Goal: Task Accomplishment & Management: Manage account settings

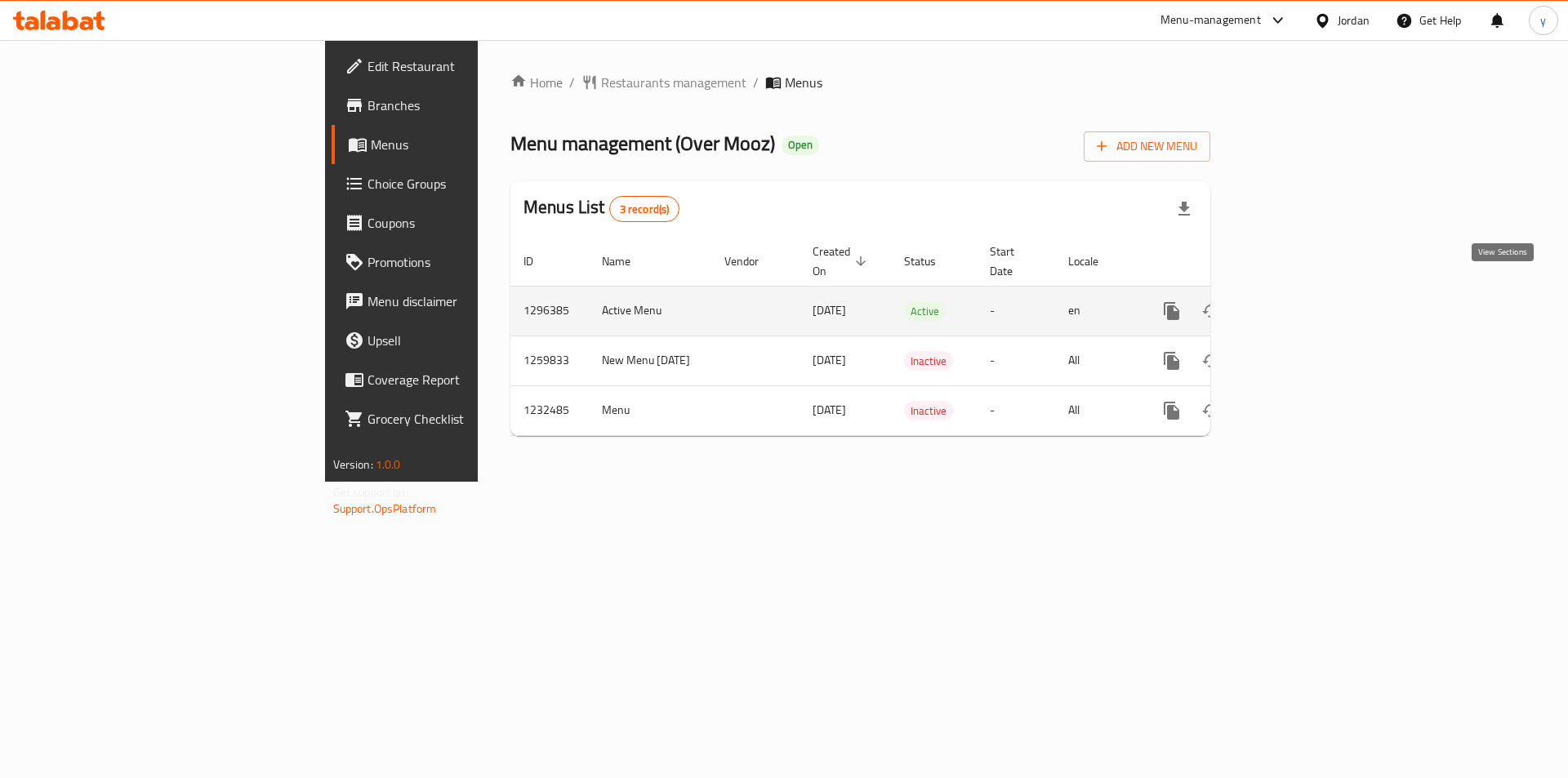
click at [1299, 302] on icon "enhanced table" at bounding box center [1289, 311] width 20 height 20
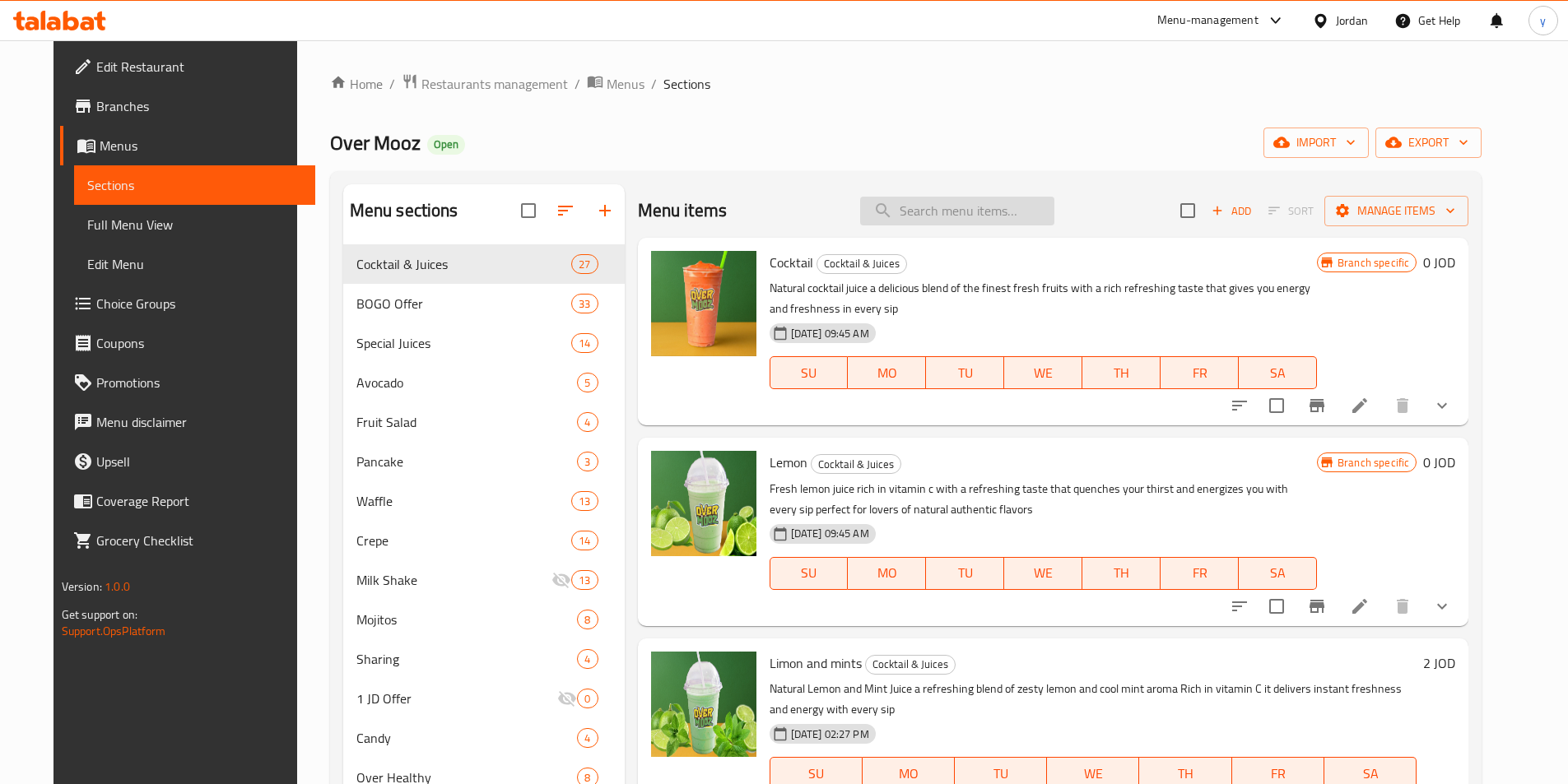
click at [952, 213] on input "search" at bounding box center [957, 211] width 194 height 29
paste input "Strawberry"
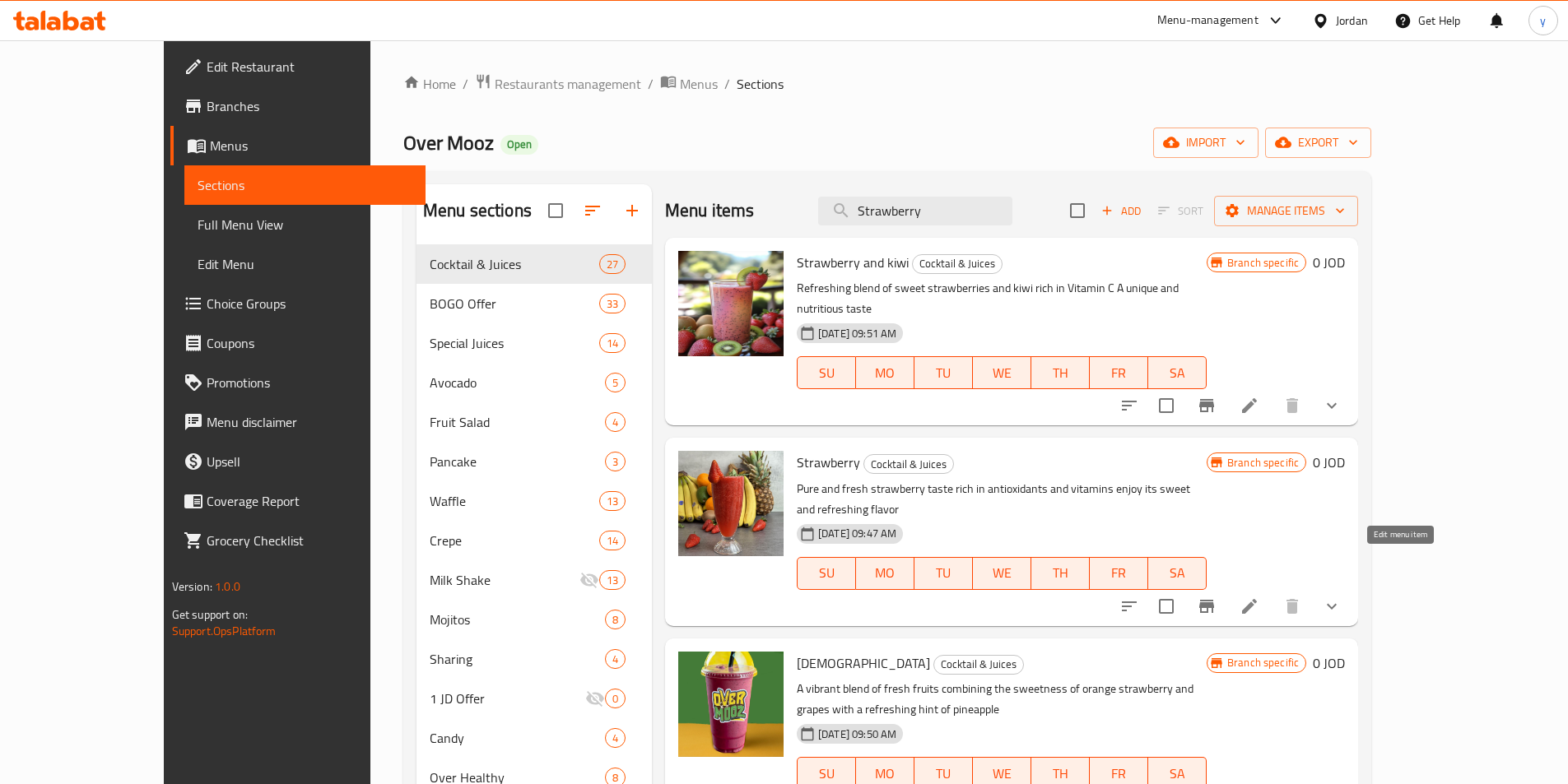
type input "Strawberry"
click at [1260, 597] on icon at bounding box center [1249, 606] width 20 height 20
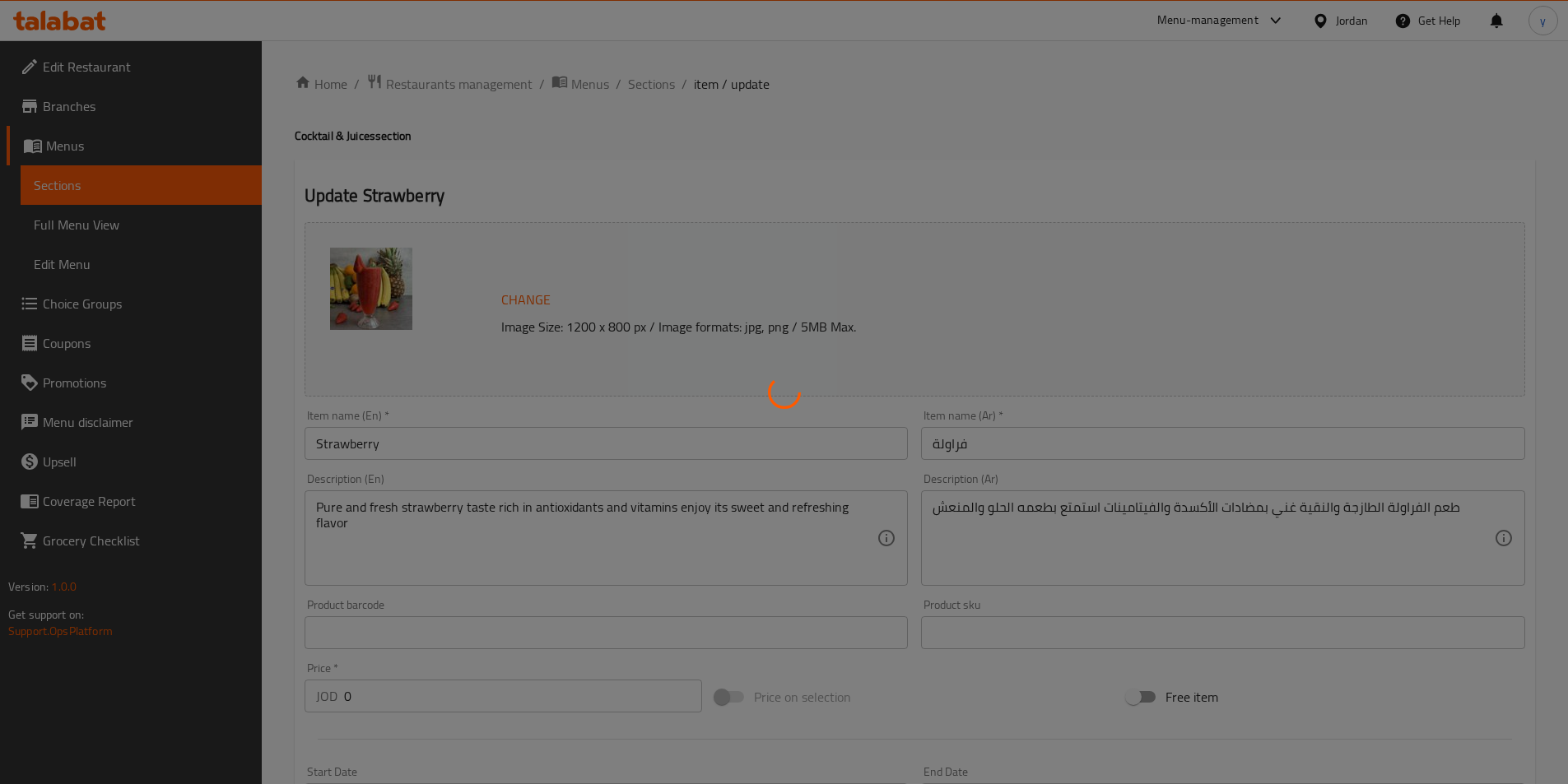
type input "اختر الحجم الخاص بك"
type input "1"
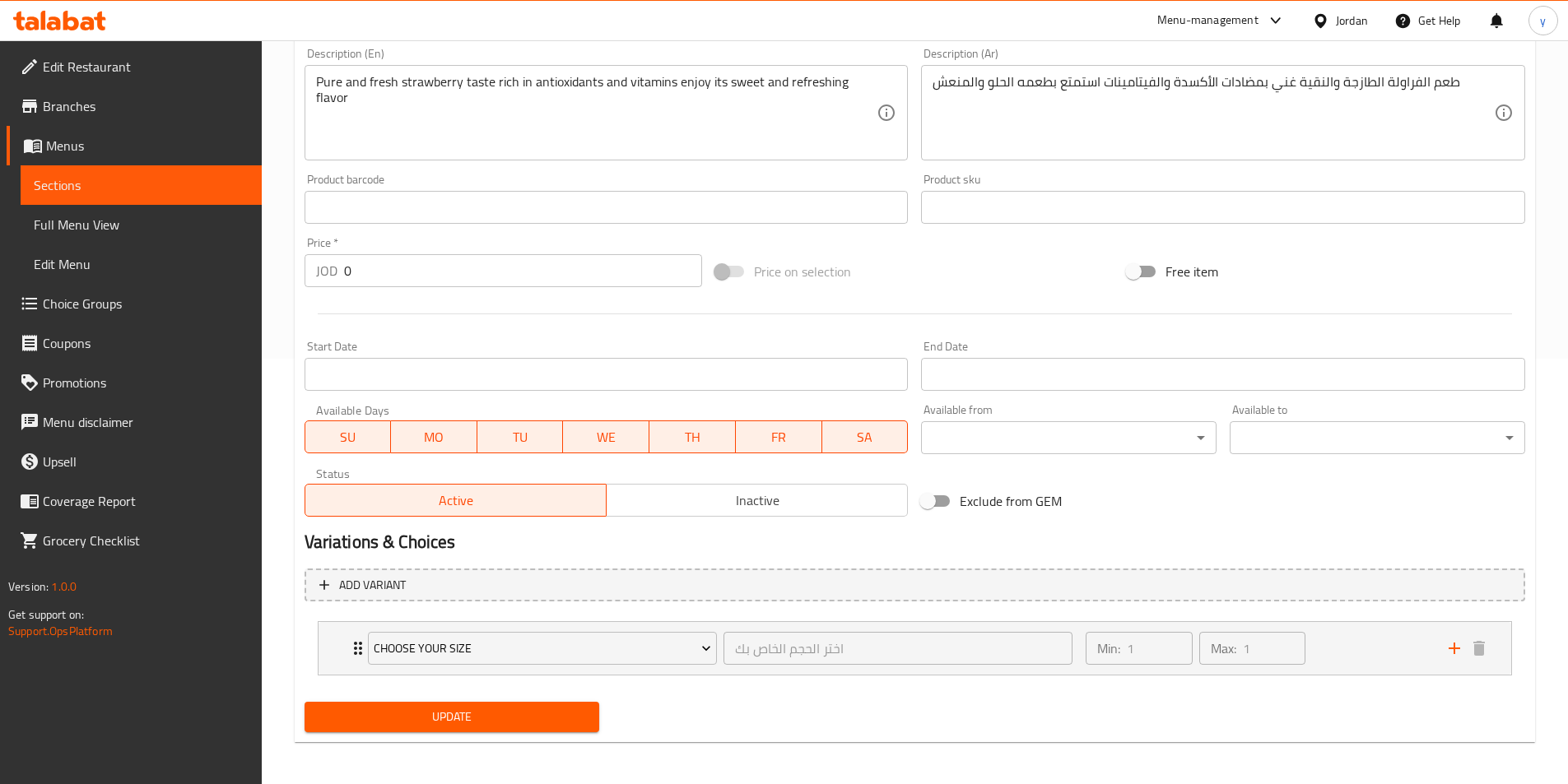
scroll to position [430, 0]
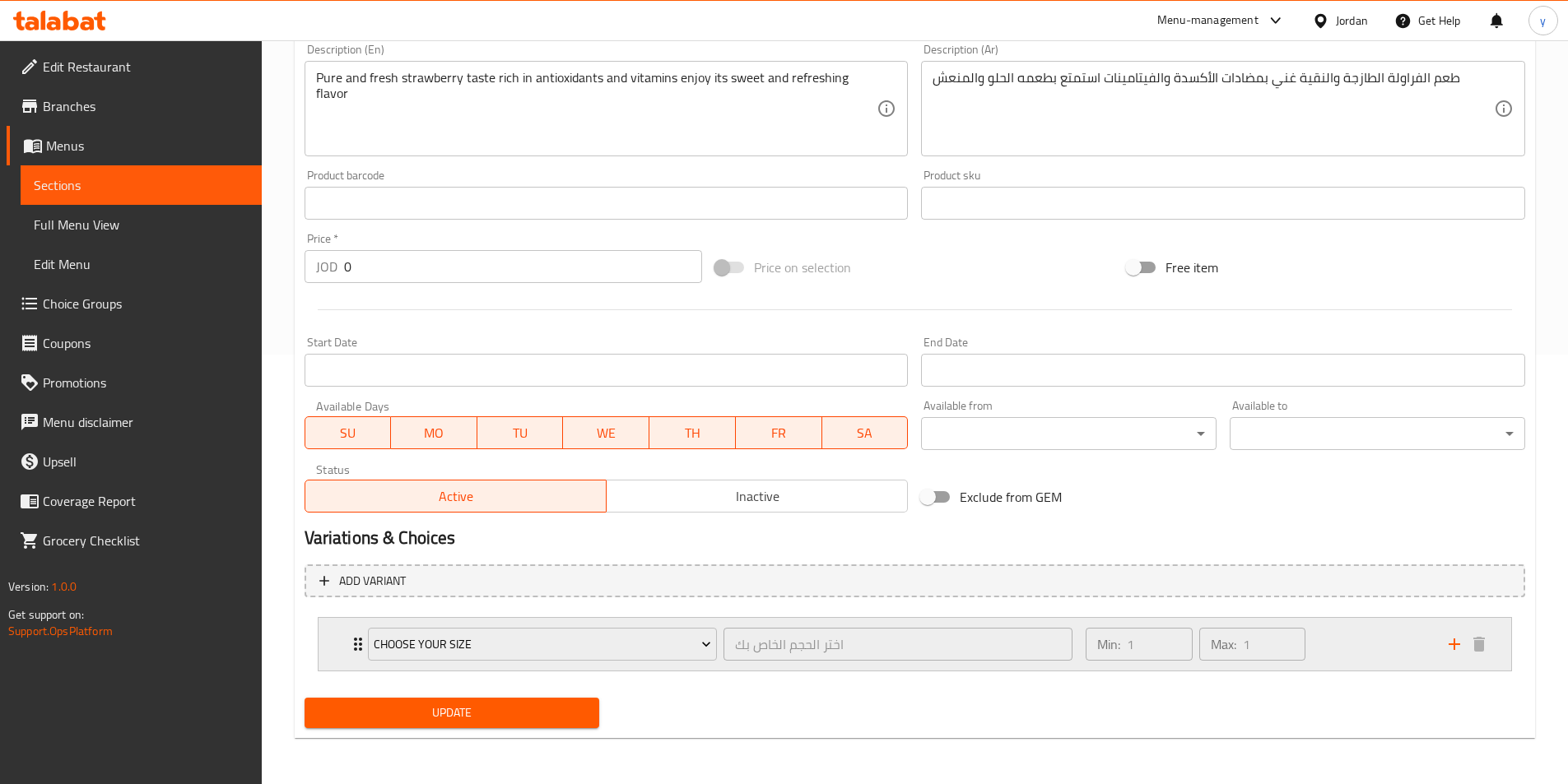
click at [359, 644] on div "Choose your size اختر الحجم الخاص بك ​" at bounding box center [720, 644] width 725 height 53
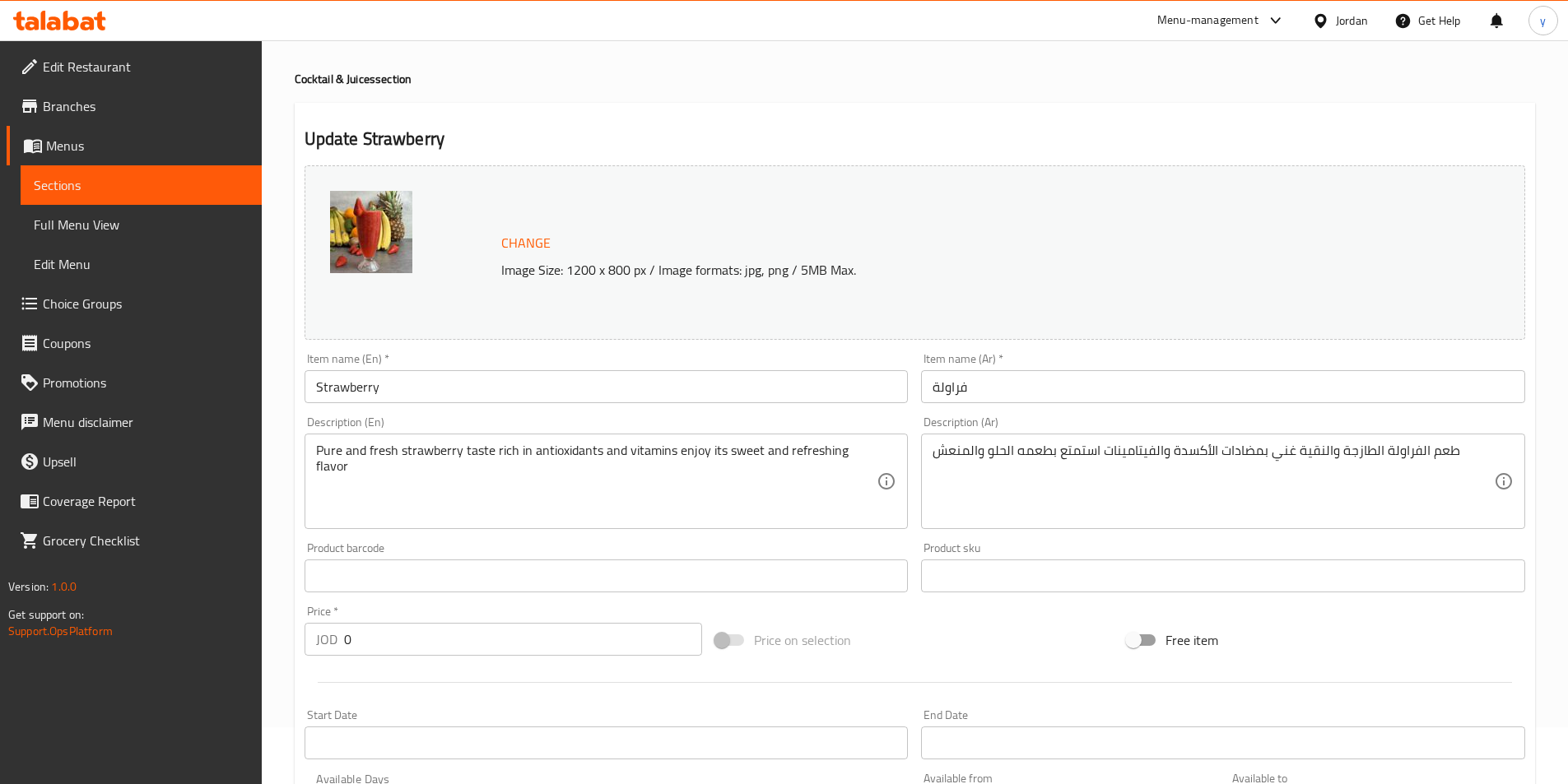
scroll to position [0, 0]
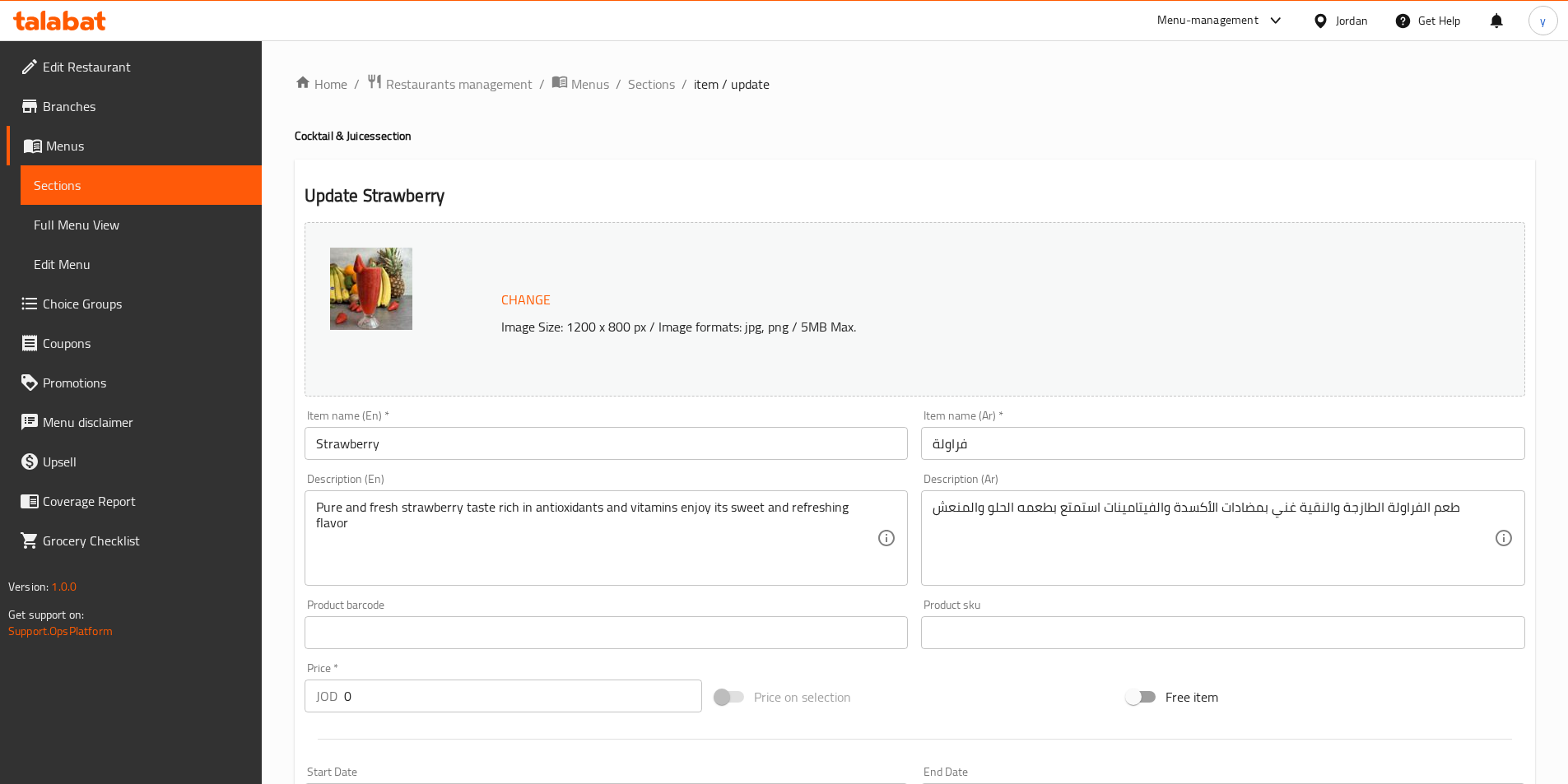
drag, startPoint x: 657, startPoint y: 90, endPoint x: 649, endPoint y: 122, distance: 33.0
click at [657, 90] on span "Sections" at bounding box center [651, 84] width 47 height 20
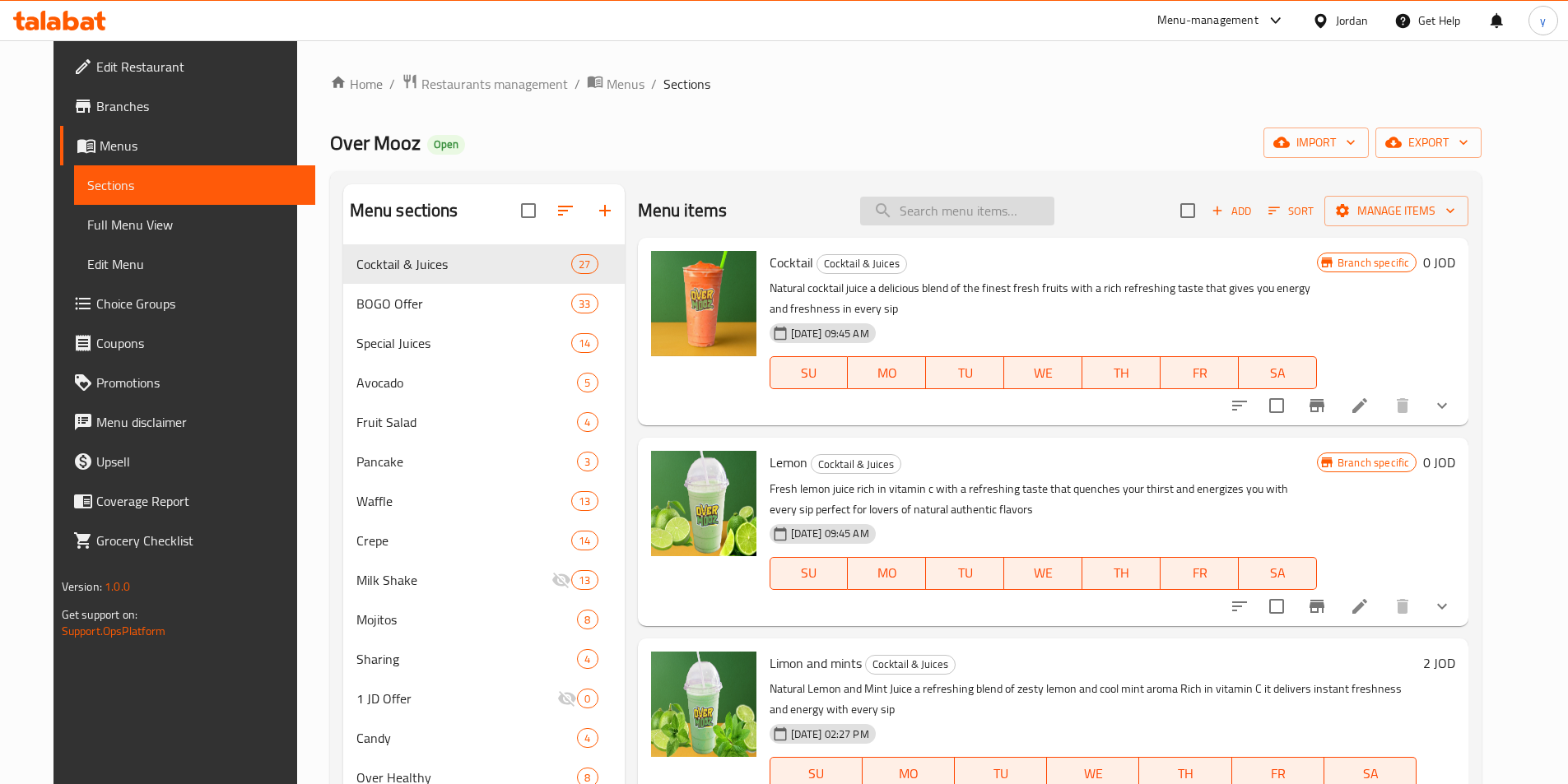
click at [943, 211] on input "search" at bounding box center [957, 211] width 194 height 29
paste input "Strawberry"
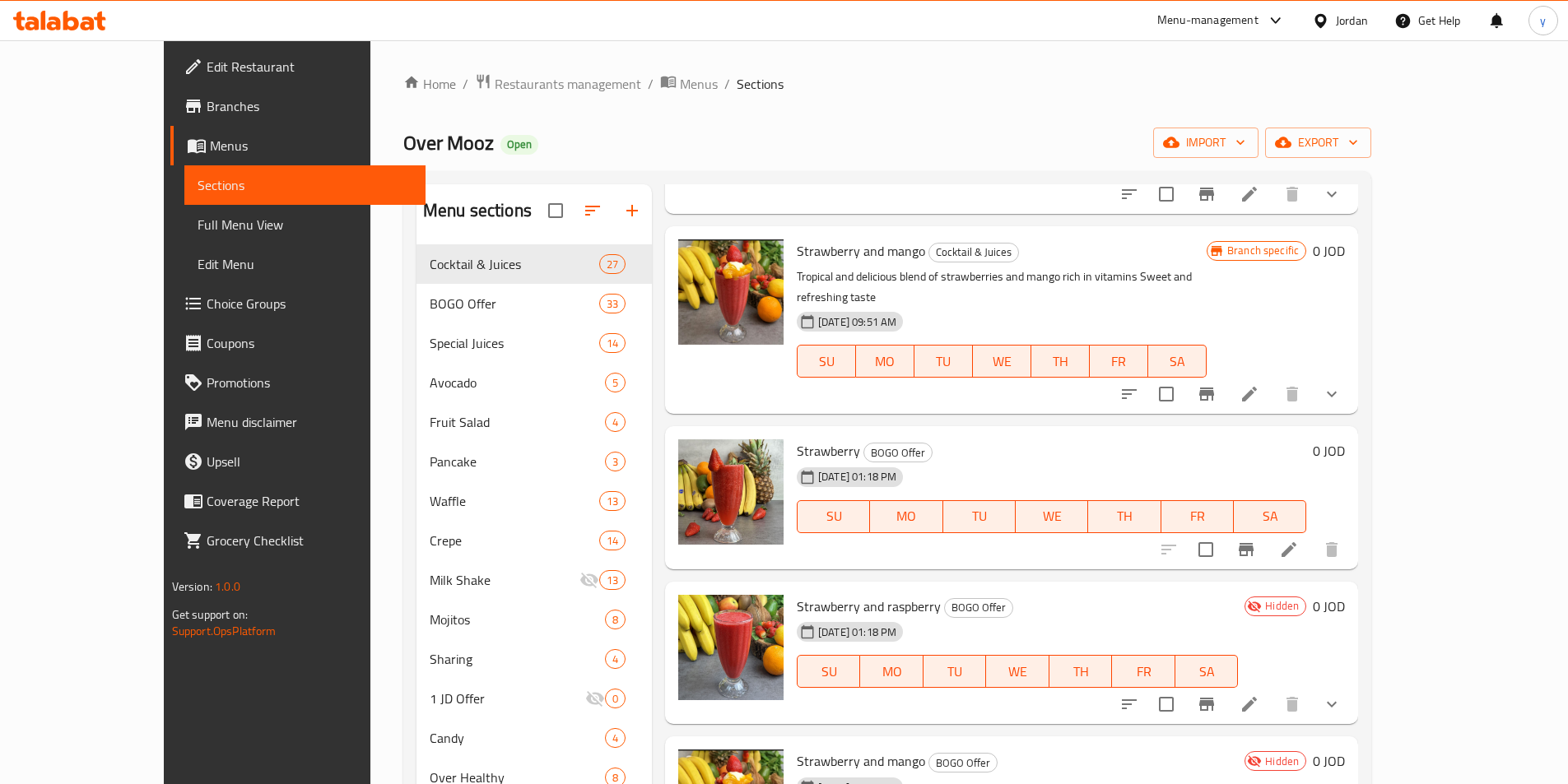
scroll to position [823, 0]
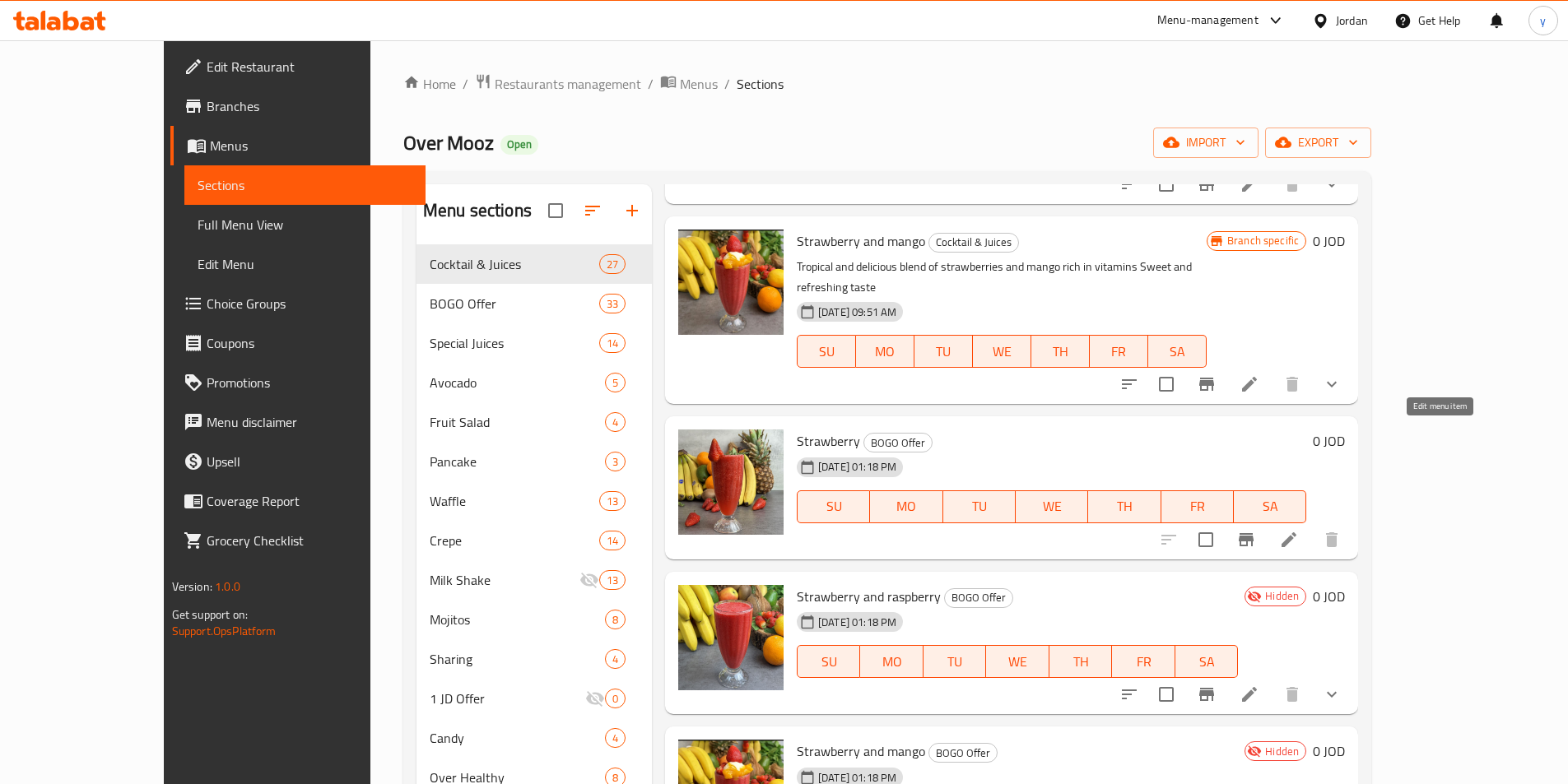
type input "Strawberry"
click at [1297, 532] on icon at bounding box center [1289, 539] width 15 height 15
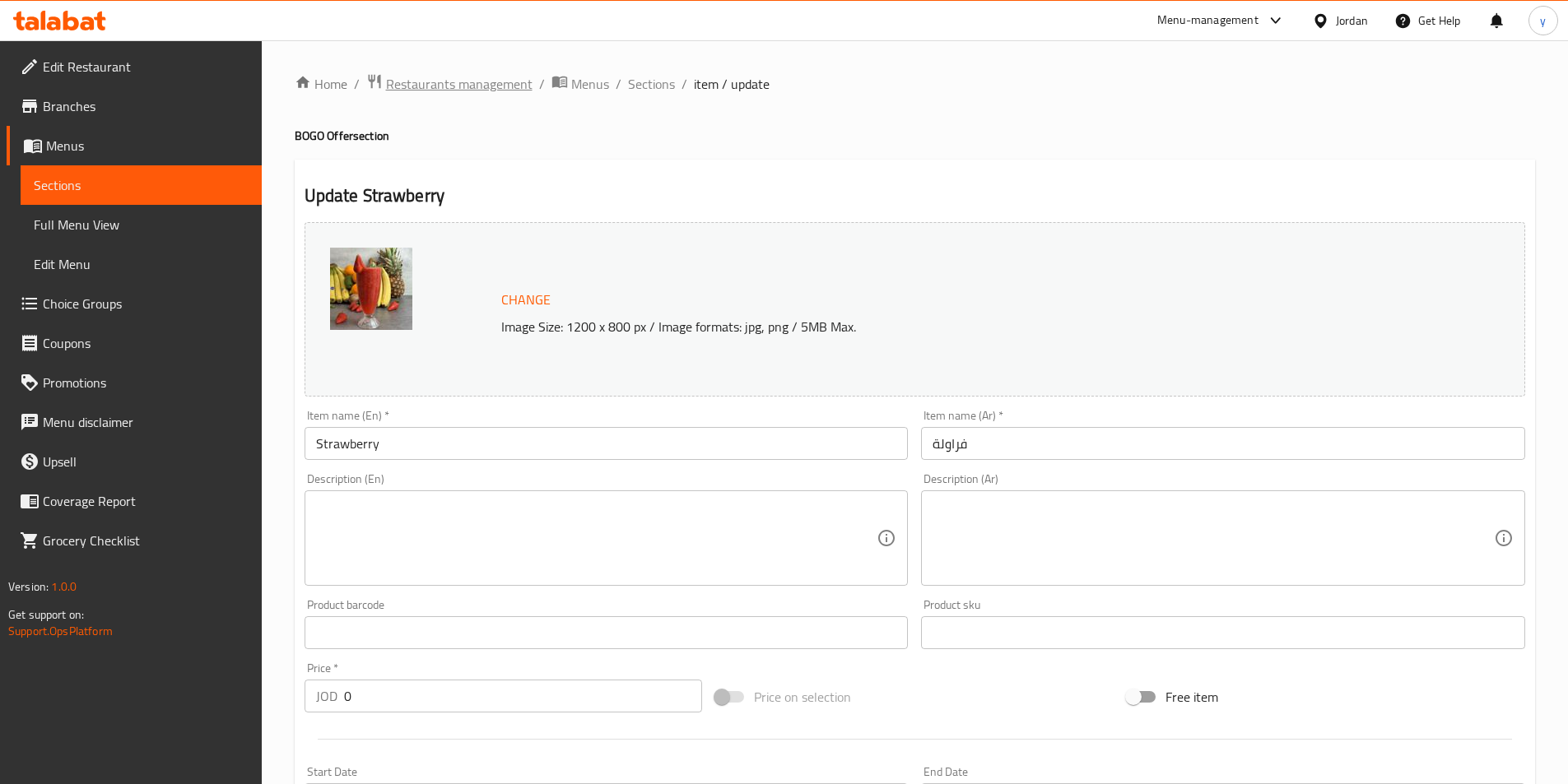
click at [440, 82] on span "Restaurants management" at bounding box center [459, 84] width 146 height 20
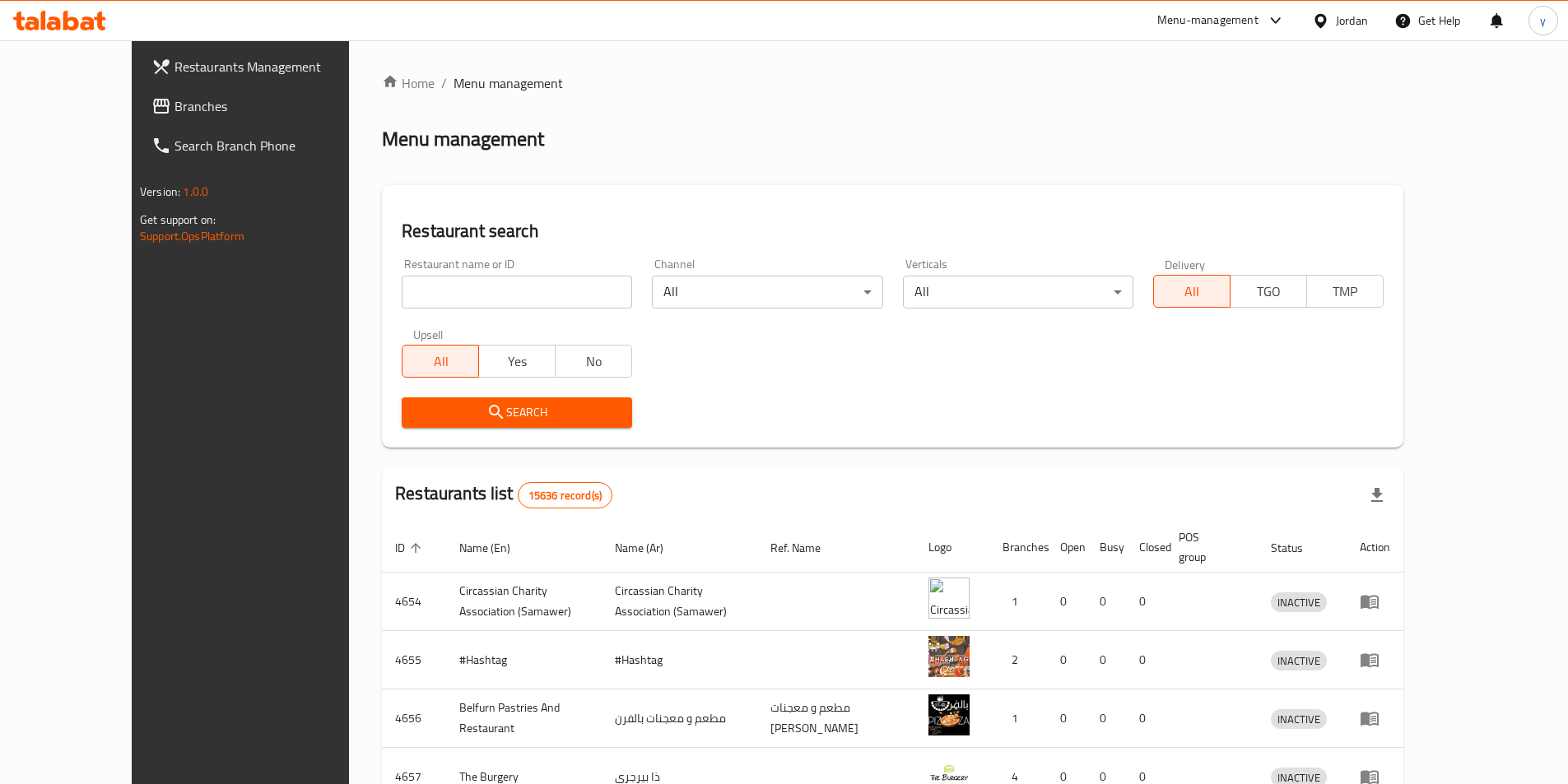
click at [175, 102] on span "Branches" at bounding box center [277, 105] width 206 height 20
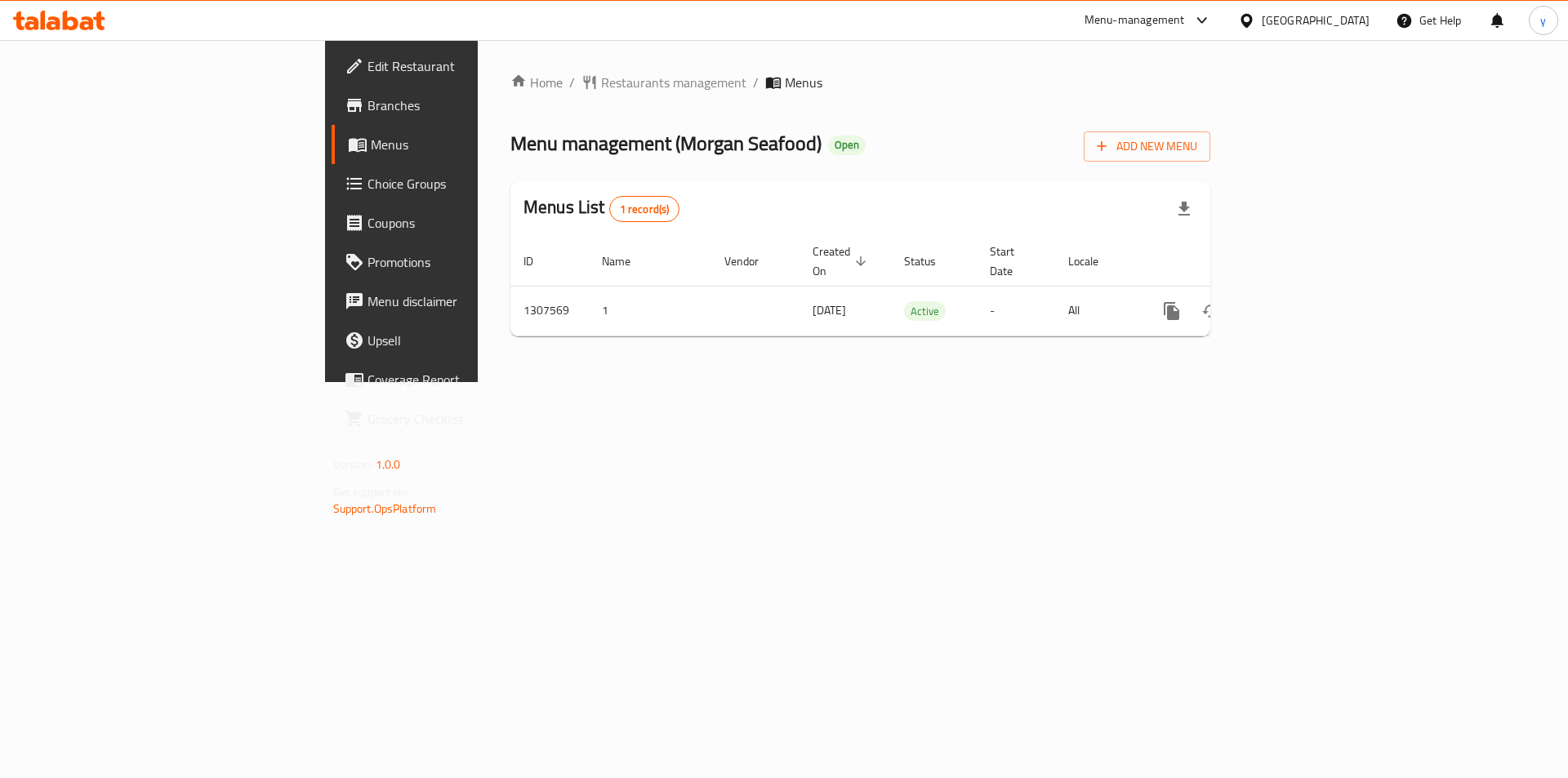
click at [368, 188] on span "Choice Groups" at bounding box center [471, 183] width 207 height 20
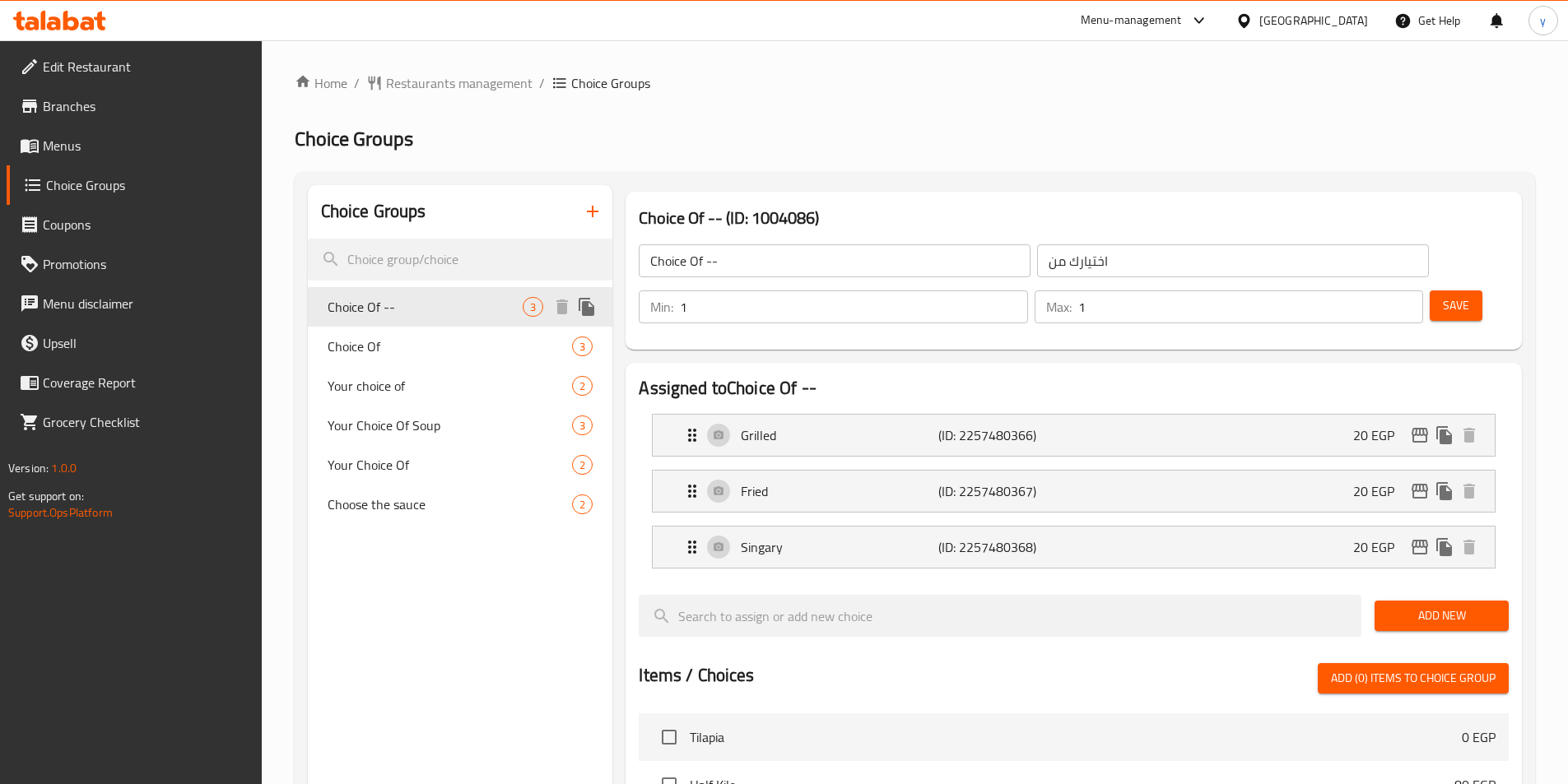
click at [379, 308] on span "Choice Of --" at bounding box center [426, 306] width 196 height 20
click at [1152, 95] on div "Home / Restaurants management / Choice Groups Choice Groups Choice Groups Choic…" at bounding box center [915, 699] width 1240 height 1252
click at [1109, 145] on h2 "Choice Groups" at bounding box center [915, 139] width 1240 height 27
drag, startPoint x: 370, startPoint y: 429, endPoint x: 520, endPoint y: 411, distance: 151.1
click at [370, 429] on span "Your Choice Of Soup" at bounding box center [426, 425] width 196 height 20
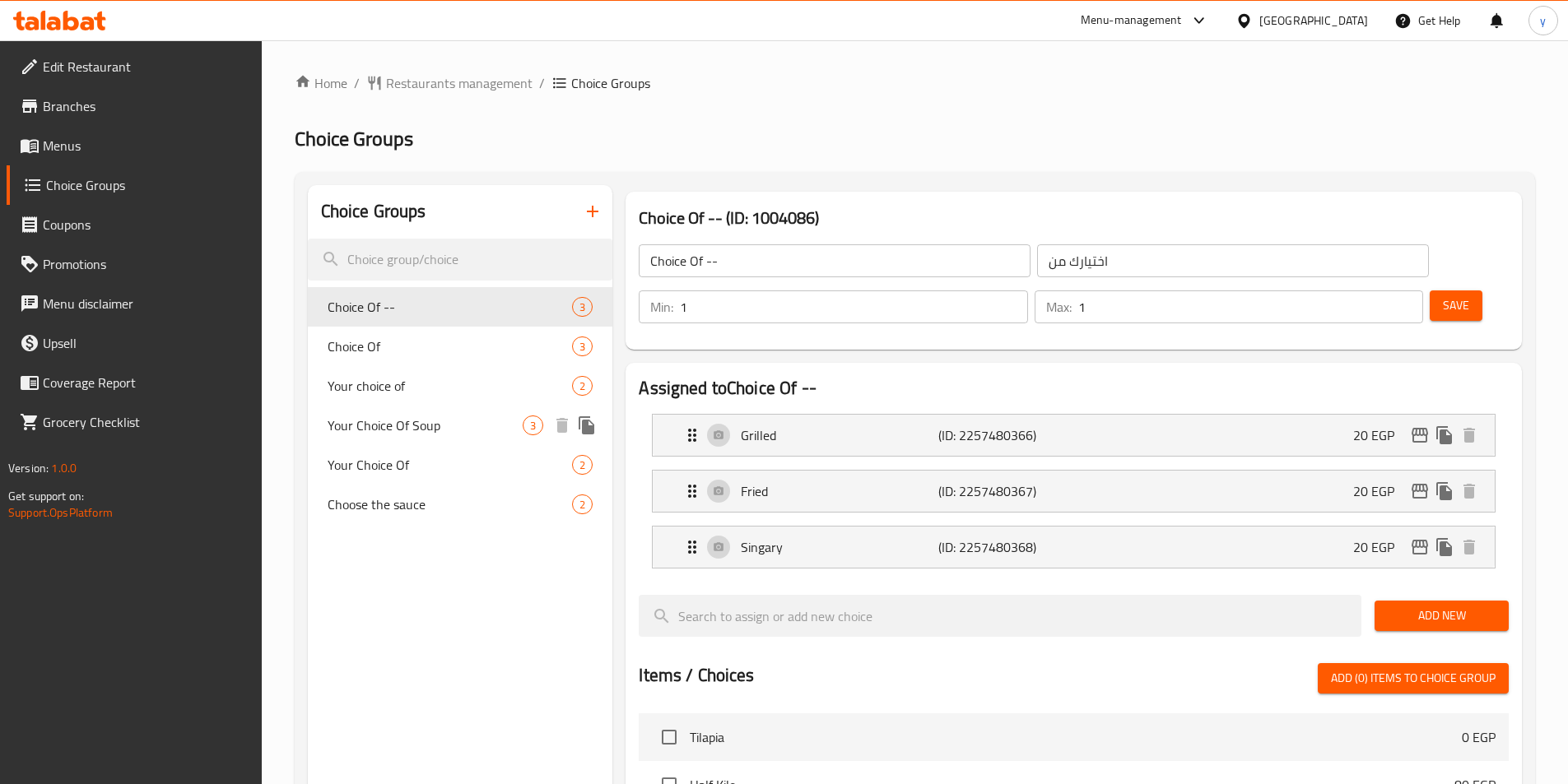
type input "Your Choice Of Soup"
type input "اختيارك من الشورب"
type input "0"
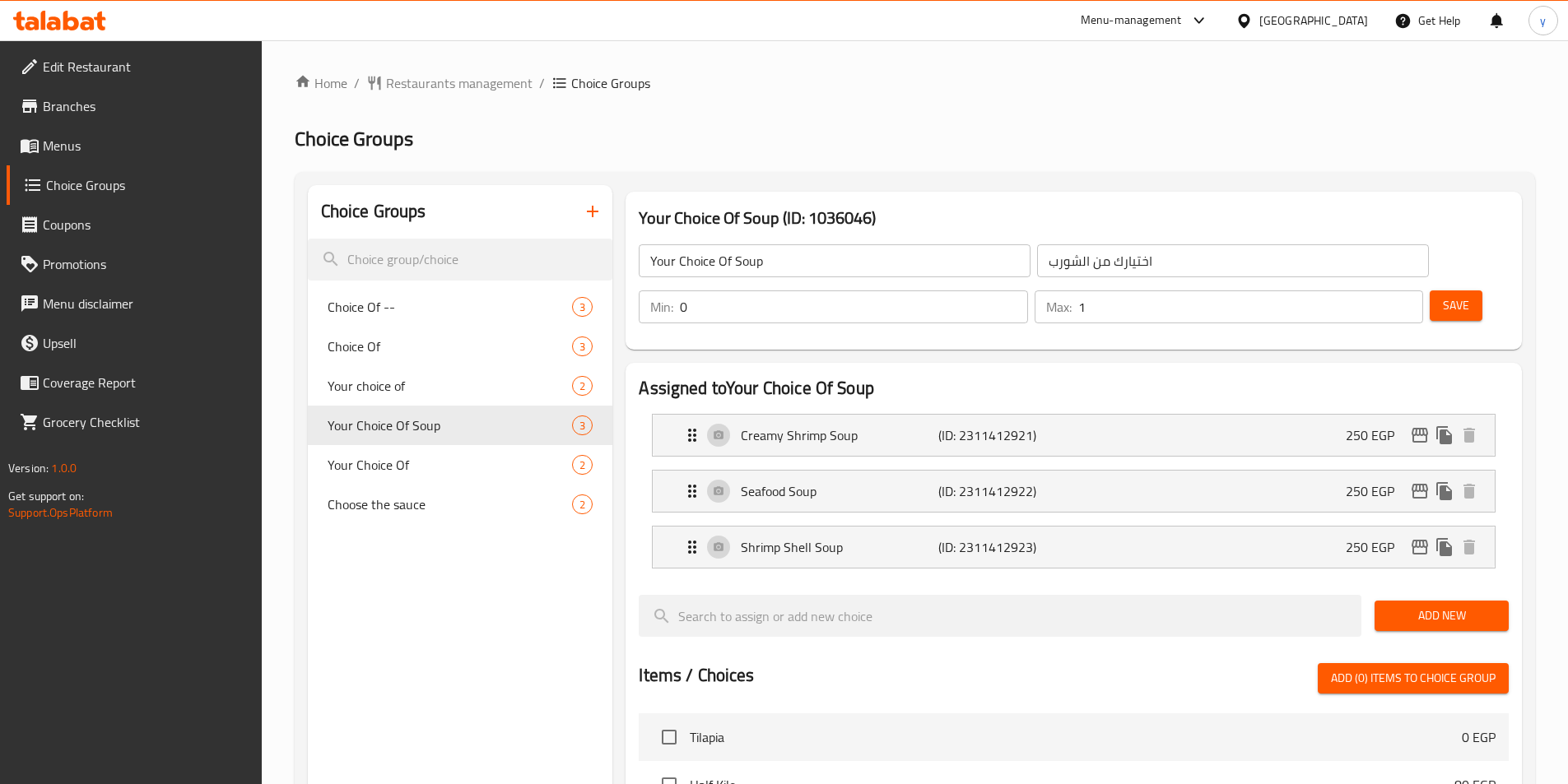
click at [1161, 120] on div "Home / Restaurants management / Choice Groups Choice Groups Choice Groups Choic…" at bounding box center [915, 699] width 1240 height 1252
click at [452, 74] on span "Restaurants management" at bounding box center [459, 83] width 146 height 20
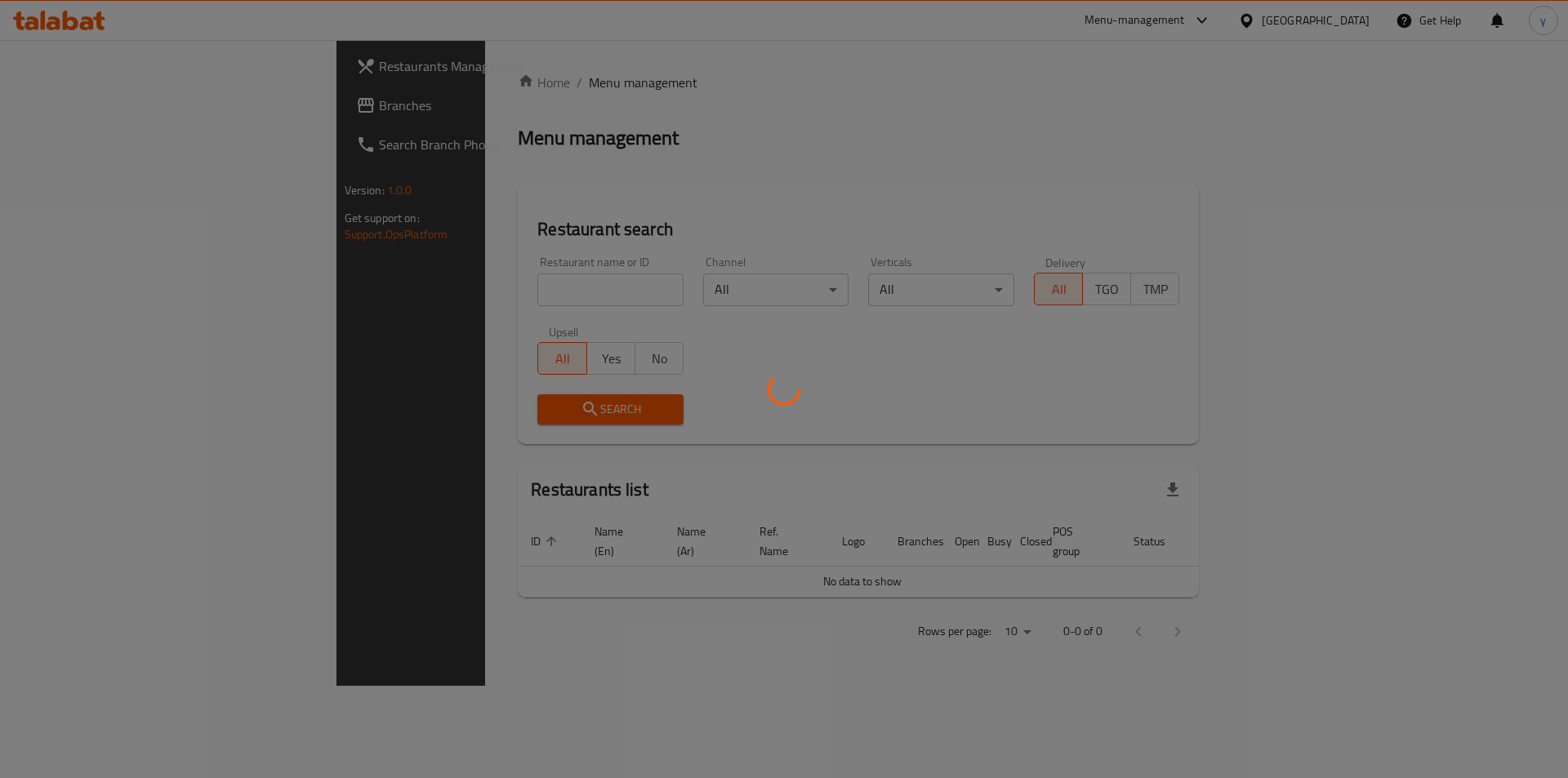
click at [57, 103] on div at bounding box center [784, 389] width 1568 height 778
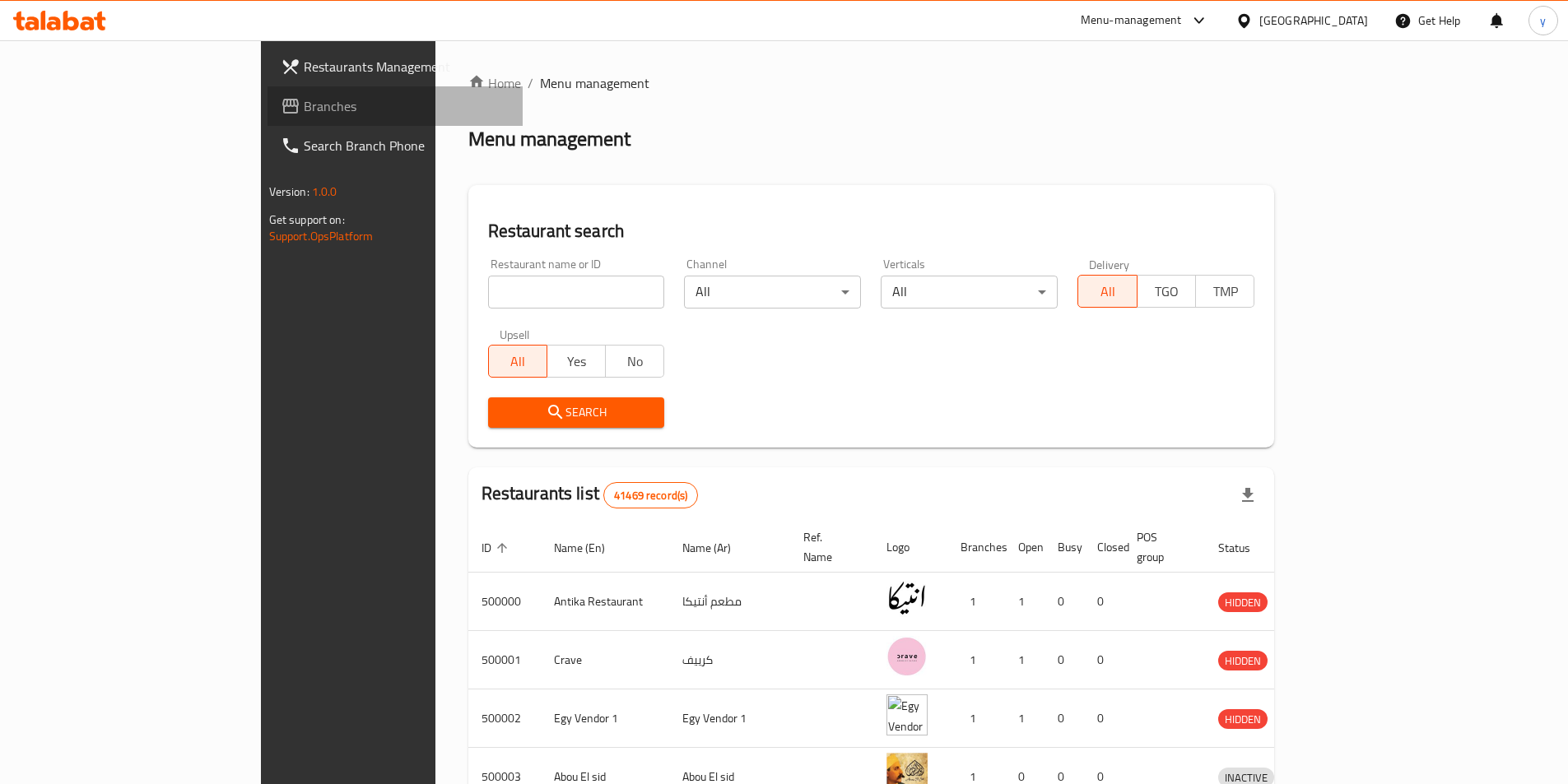
click at [304, 104] on span "Branches" at bounding box center [407, 105] width 206 height 20
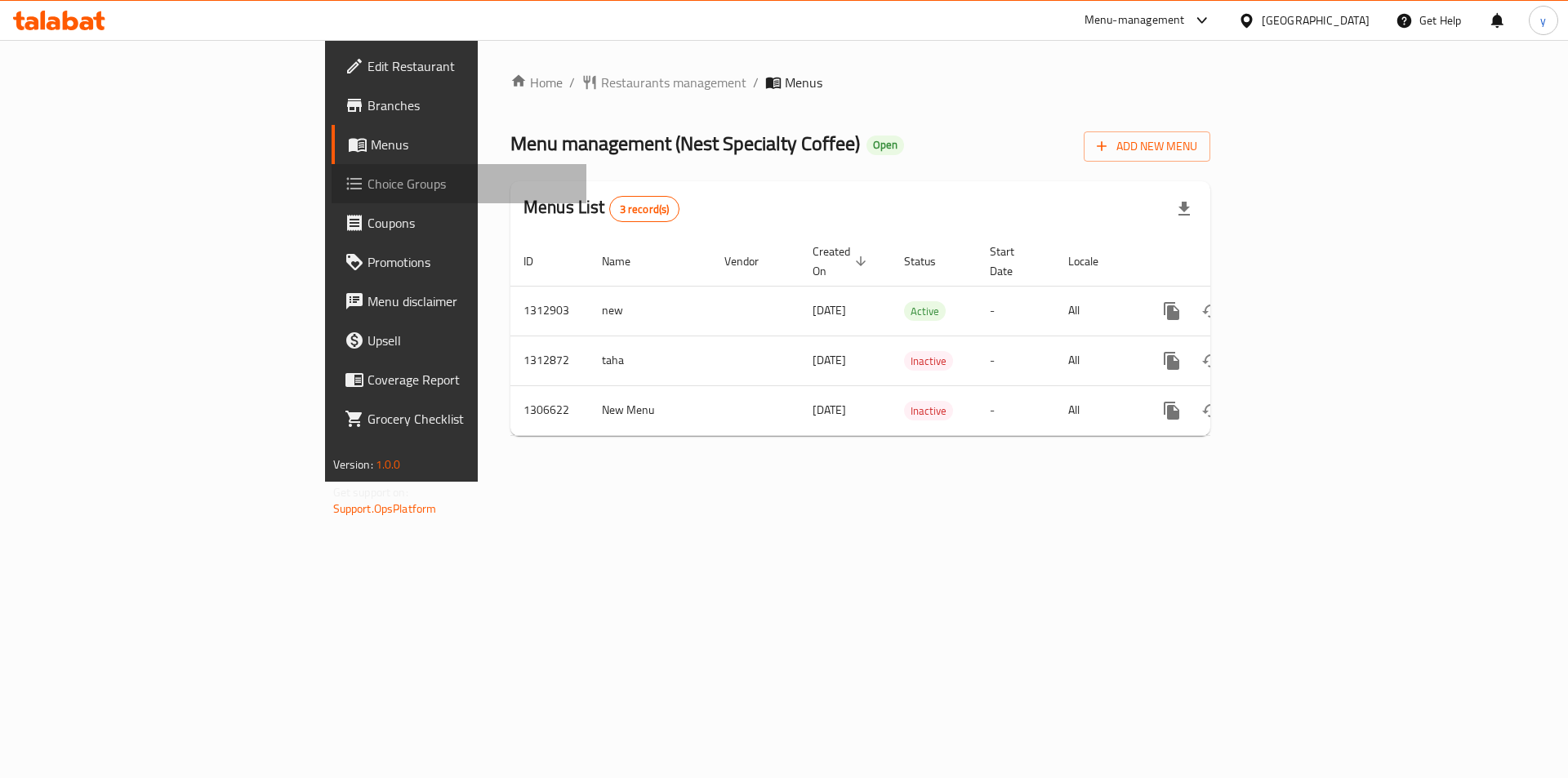
click at [368, 184] on span "Choice Groups" at bounding box center [471, 183] width 207 height 20
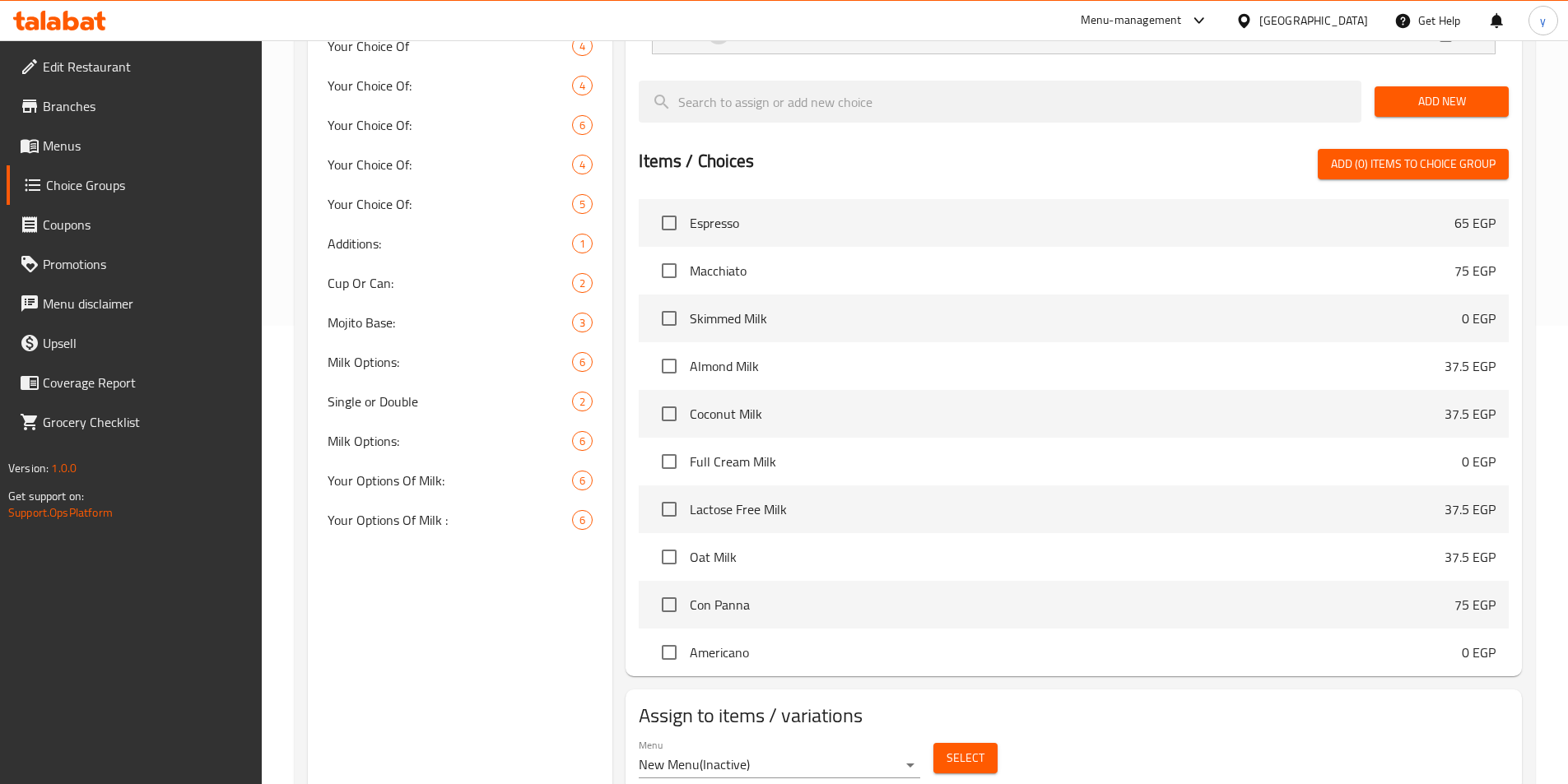
scroll to position [472, 0]
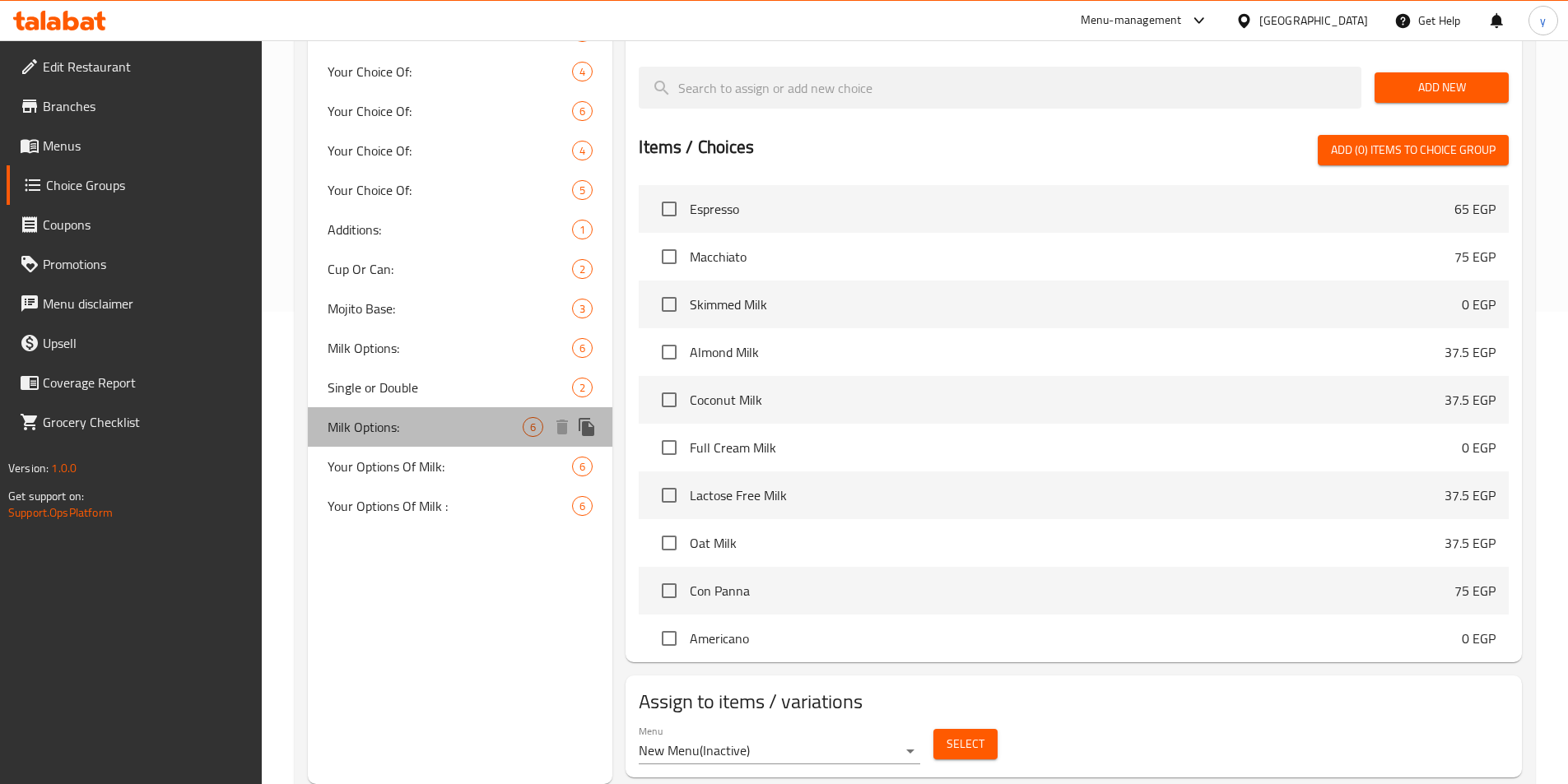
click at [360, 418] on span "Milk Options:" at bounding box center [426, 426] width 196 height 20
type input "Milk Options:"
type input "اختيارك من اللبن:"
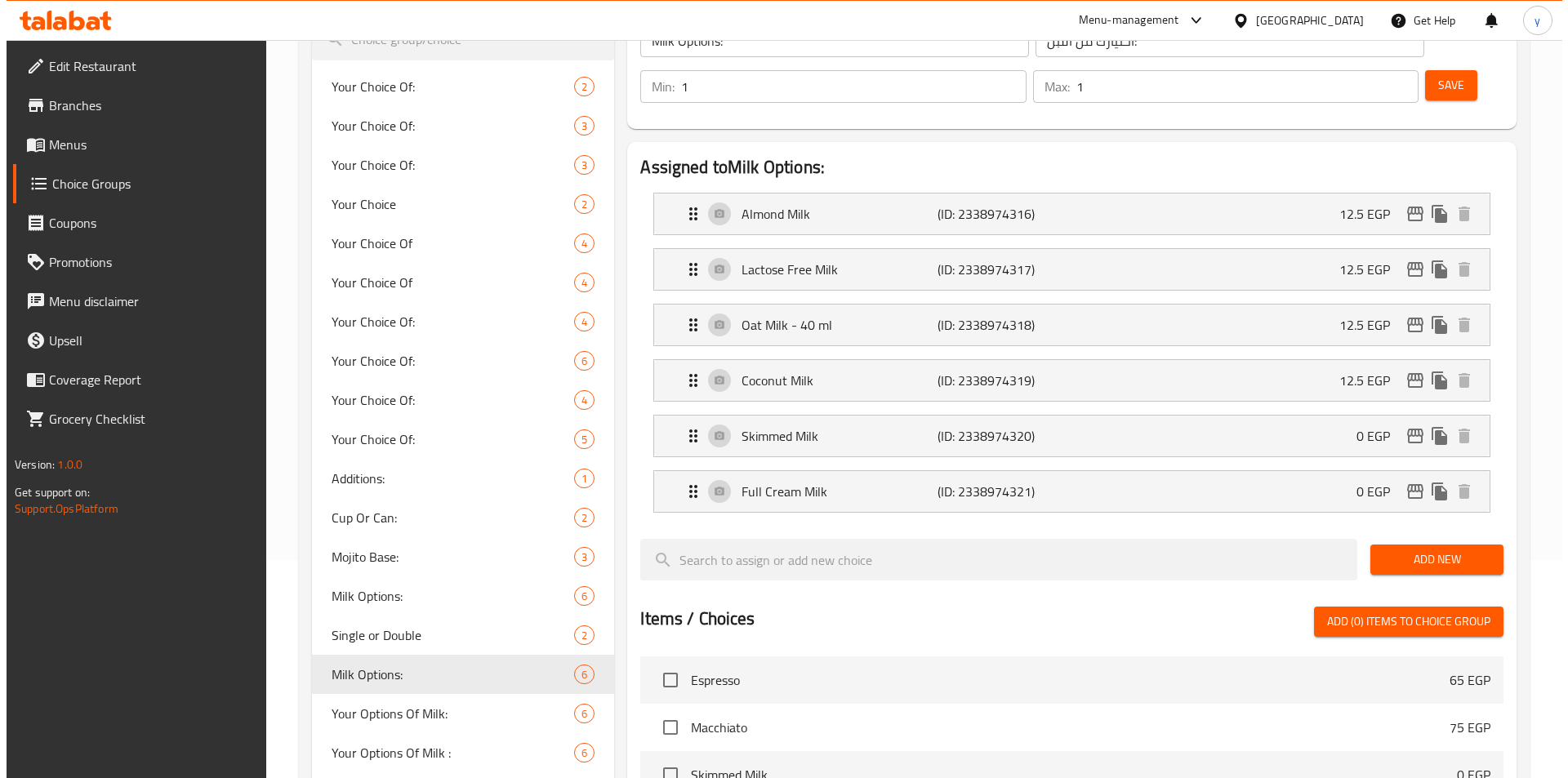
scroll to position [0, 0]
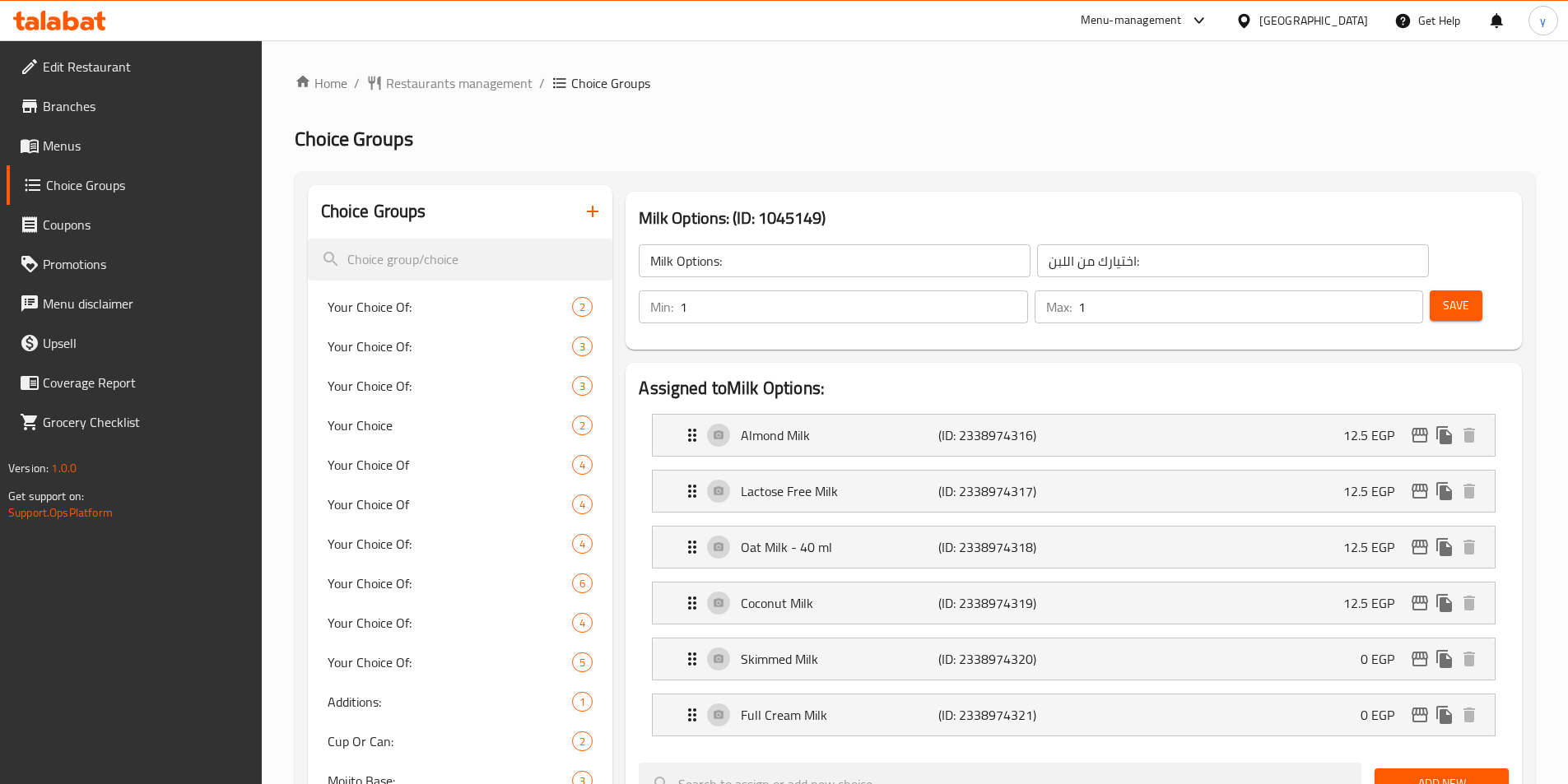
click at [914, 165] on div "Home / Restaurants management / Choice Groups Choice Groups Choice Groups Your …" at bounding box center [915, 783] width 1240 height 1420
click at [468, 93] on span "Restaurants management" at bounding box center [459, 83] width 146 height 20
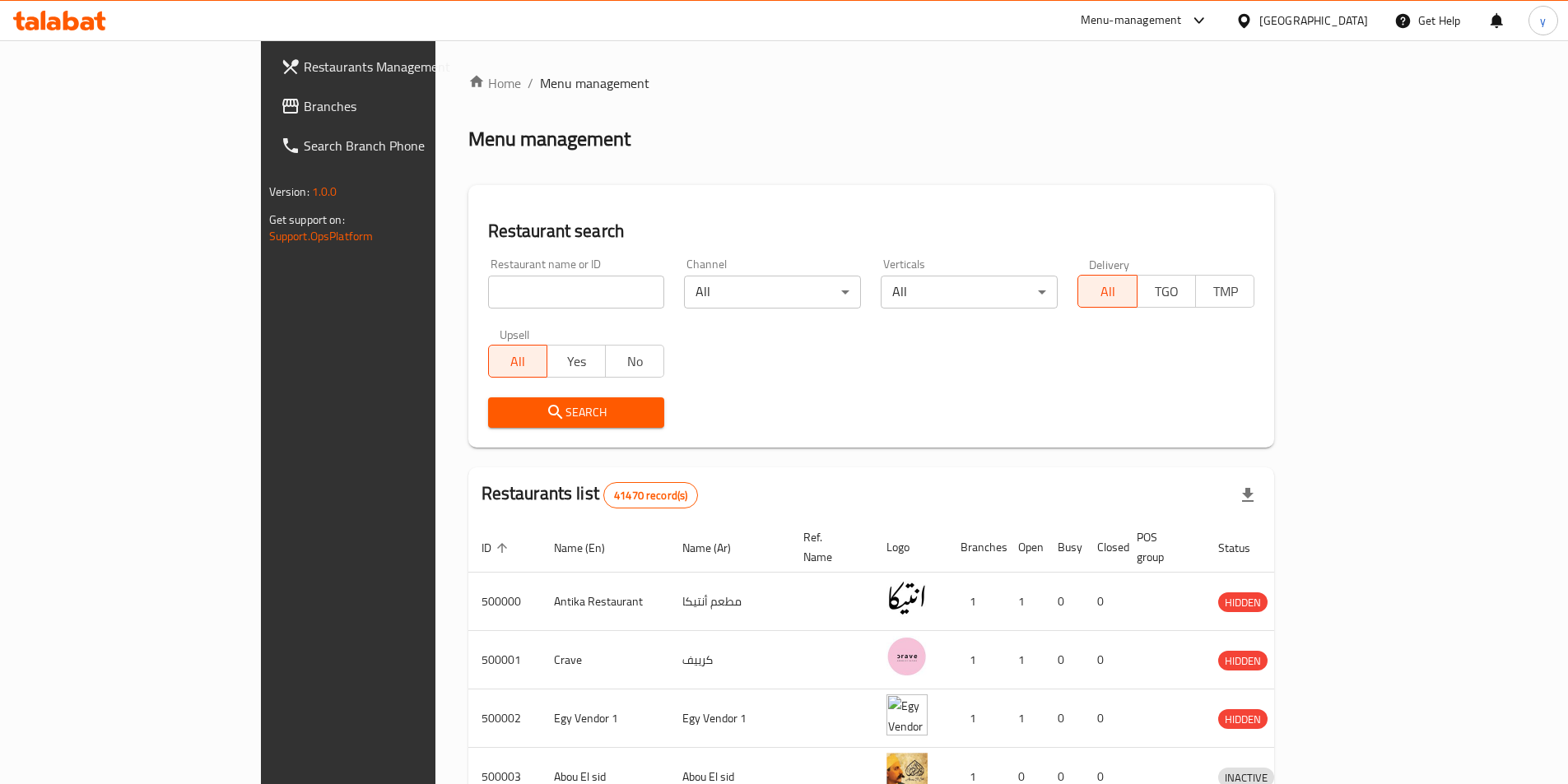
click at [304, 104] on span "Branches" at bounding box center [407, 105] width 206 height 20
